Goal: Task Accomplishment & Management: Manage account settings

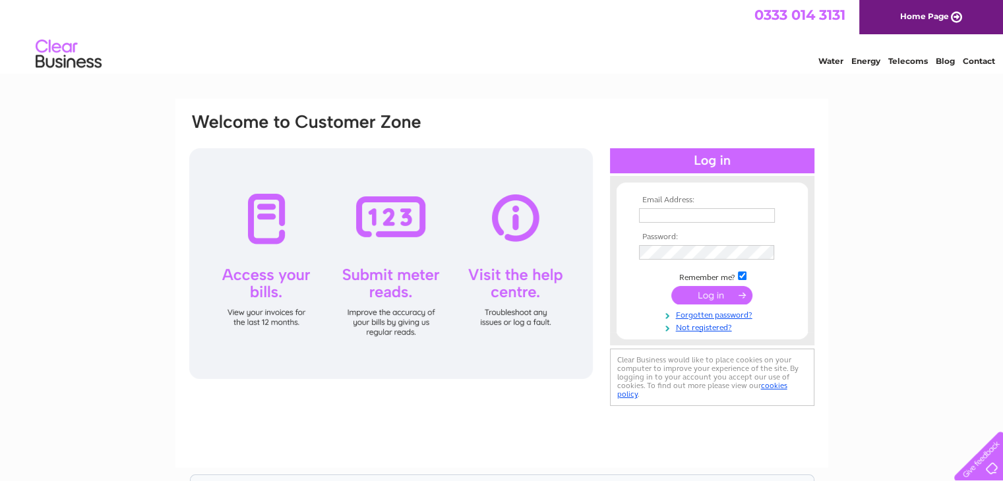
type input "[EMAIL_ADDRESS][DOMAIN_NAME]"
click at [699, 293] on input "submit" at bounding box center [711, 295] width 81 height 18
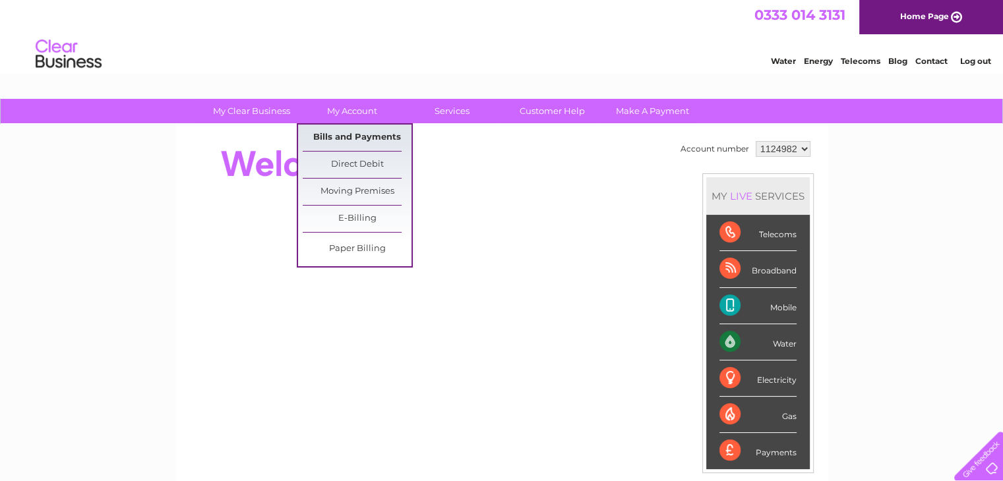
click at [374, 135] on link "Bills and Payments" at bounding box center [357, 138] width 109 height 26
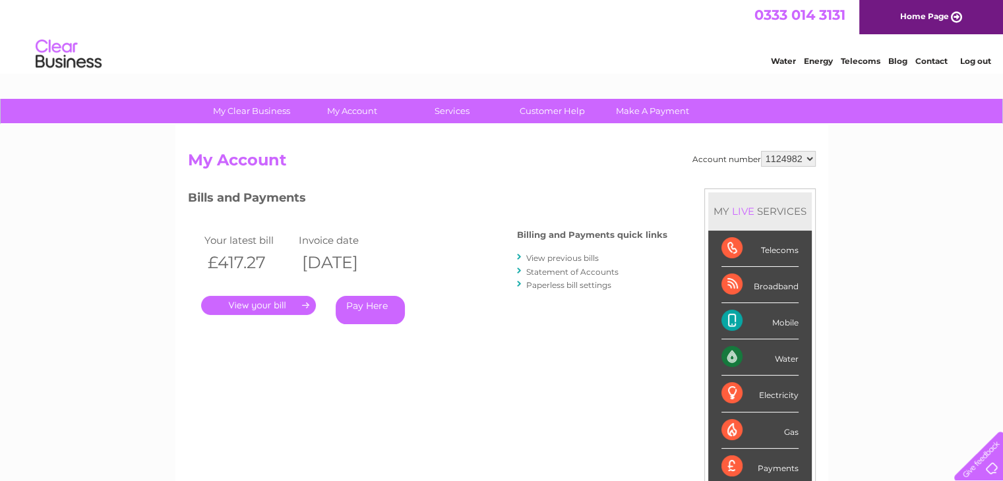
click at [255, 304] on link "." at bounding box center [258, 305] width 115 height 19
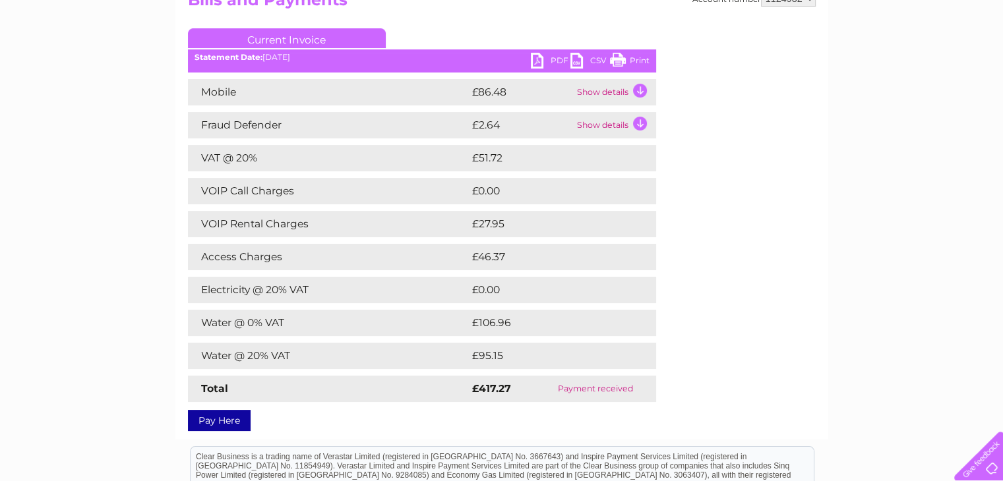
scroll to position [150, 0]
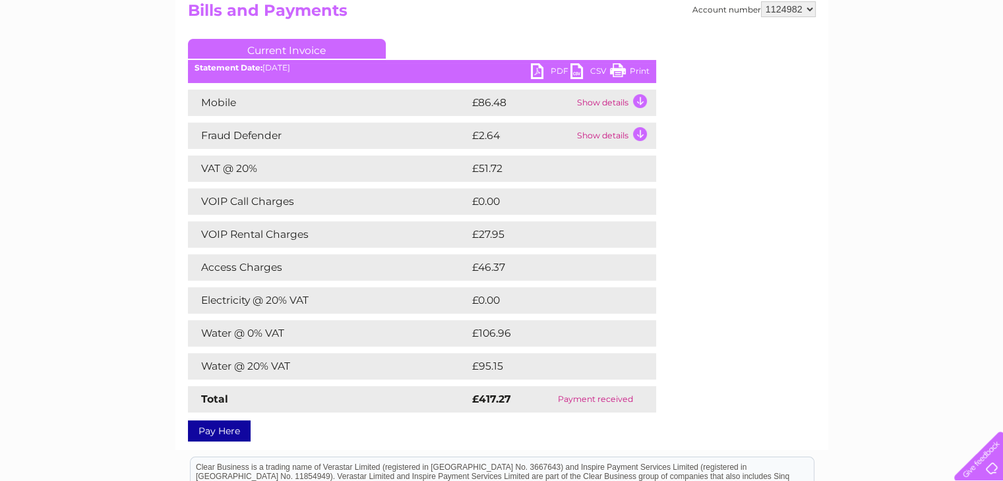
click at [536, 69] on link "PDF" at bounding box center [551, 72] width 40 height 19
